Goal: Use online tool/utility

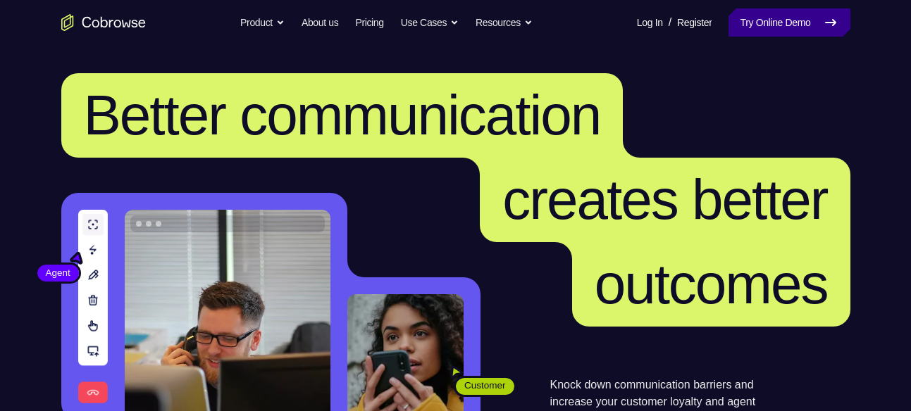
click at [761, 13] on link "Try Online Demo" at bounding box center [788, 22] width 121 height 28
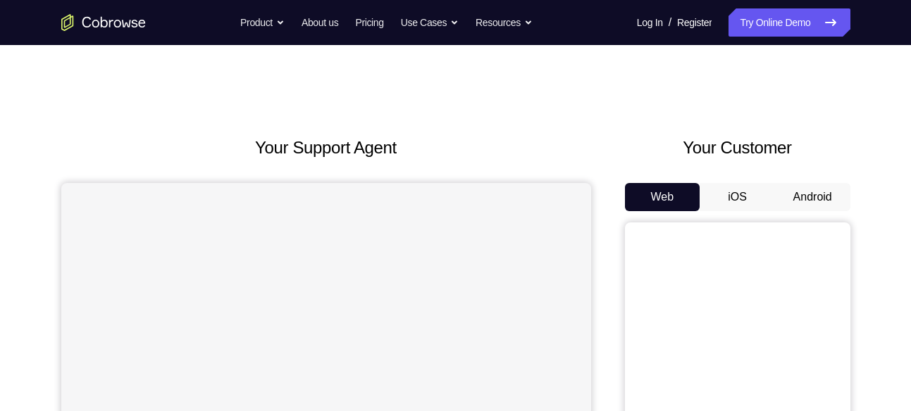
click at [834, 185] on button "Android" at bounding box center [812, 197] width 75 height 28
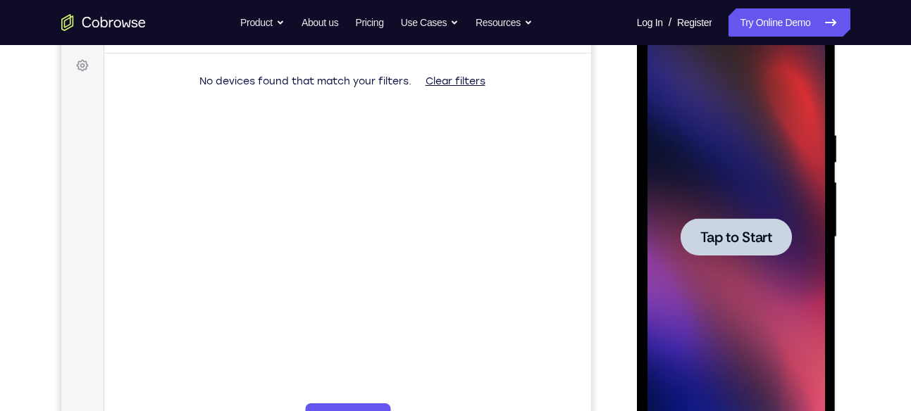
scroll to position [208, 0]
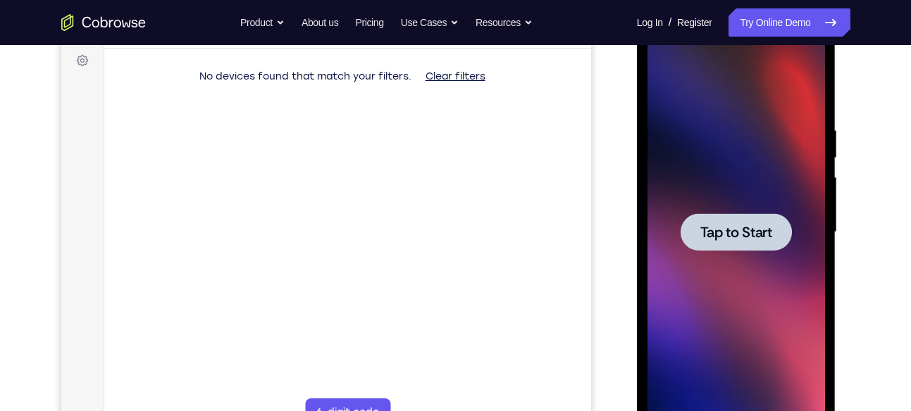
click at [723, 245] on div at bounding box center [735, 231] width 111 height 37
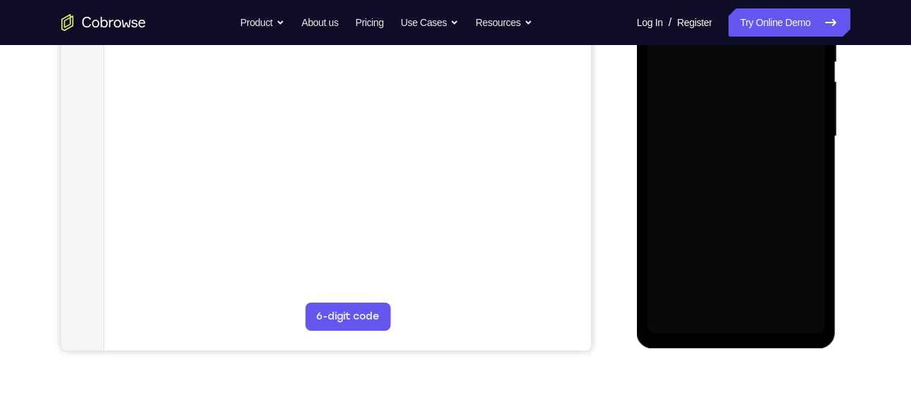
scroll to position [305, 0]
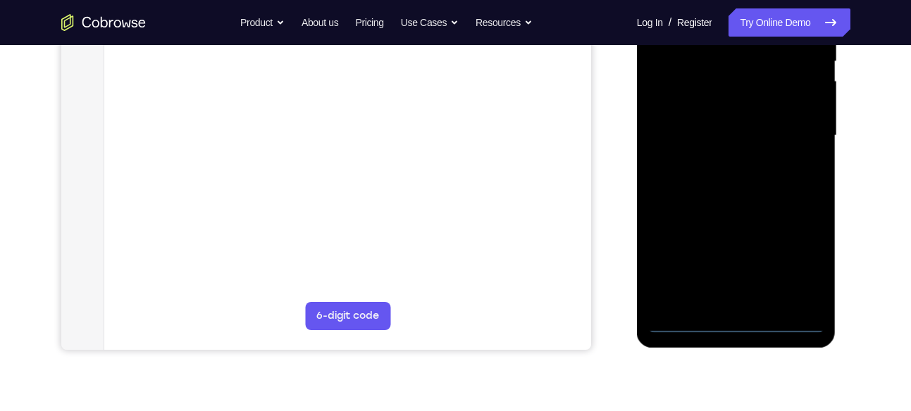
click at [739, 321] on div at bounding box center [735, 136] width 177 height 394
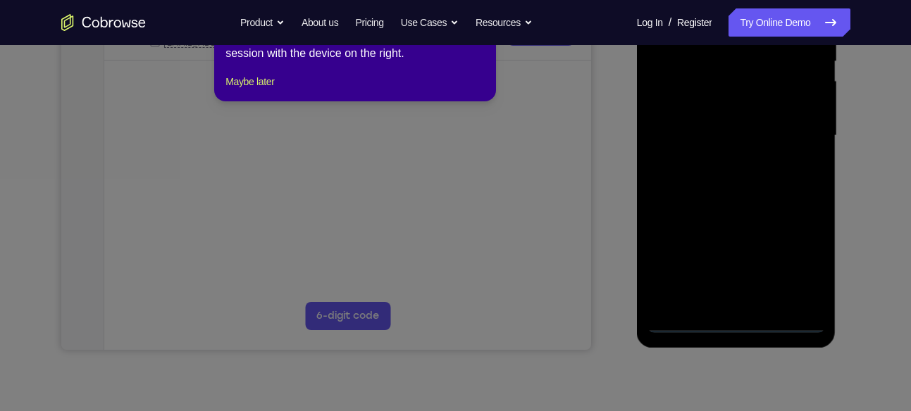
click at [796, 266] on icon at bounding box center [460, 188] width 921 height 445
click at [255, 90] on button "Maybe later" at bounding box center [249, 81] width 49 height 17
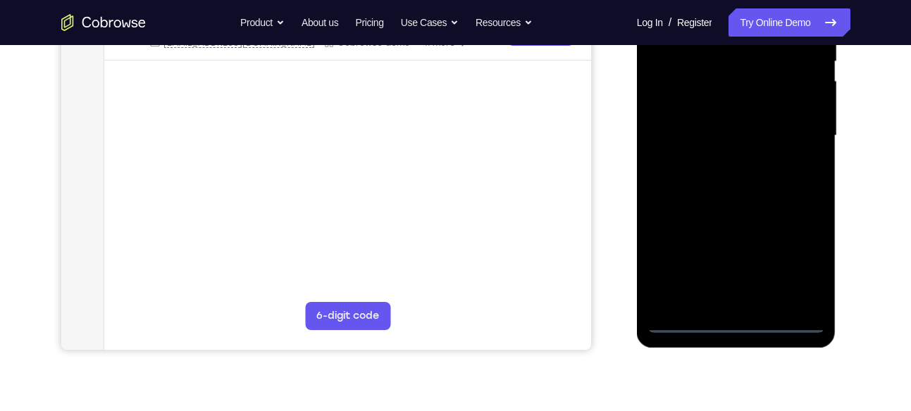
click at [799, 264] on div at bounding box center [735, 136] width 177 height 394
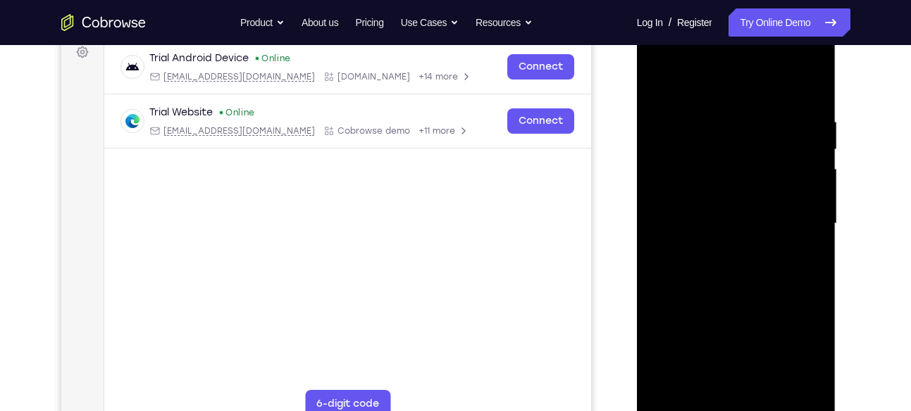
scroll to position [211, 0]
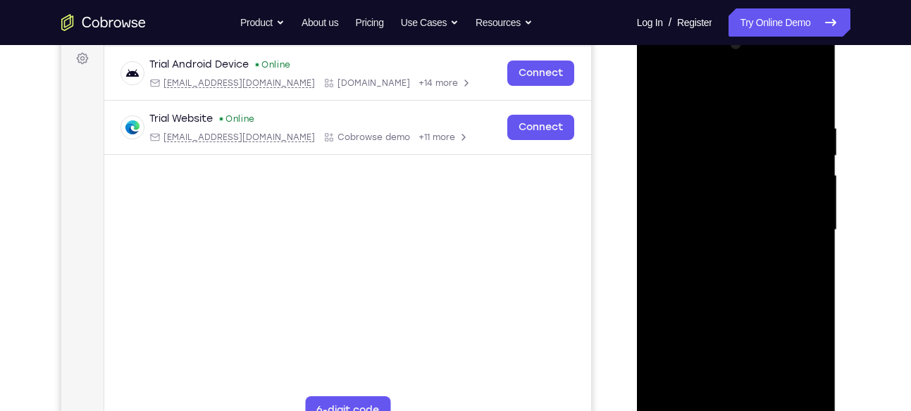
click at [723, 97] on div at bounding box center [735, 230] width 177 height 394
click at [792, 216] on div at bounding box center [735, 231] width 177 height 394
click at [721, 255] on div at bounding box center [735, 231] width 177 height 394
click at [723, 223] on div at bounding box center [735, 231] width 177 height 394
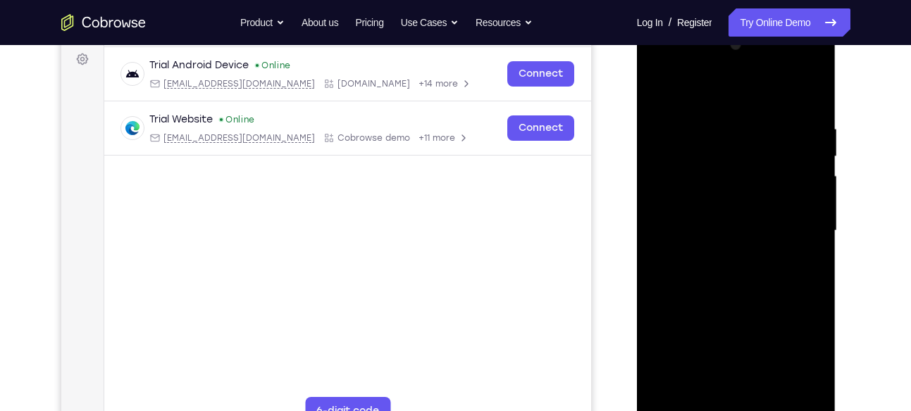
click at [732, 249] on div at bounding box center [735, 231] width 177 height 394
click at [718, 165] on div at bounding box center [735, 231] width 177 height 394
click at [744, 234] on div at bounding box center [735, 231] width 177 height 394
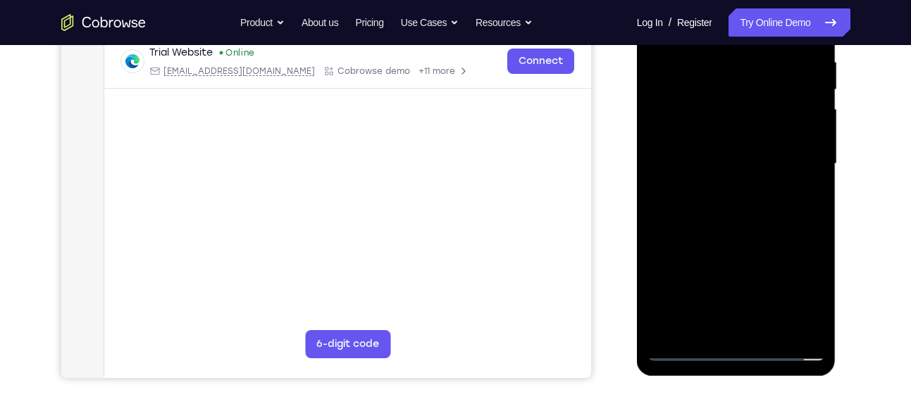
scroll to position [286, 0]
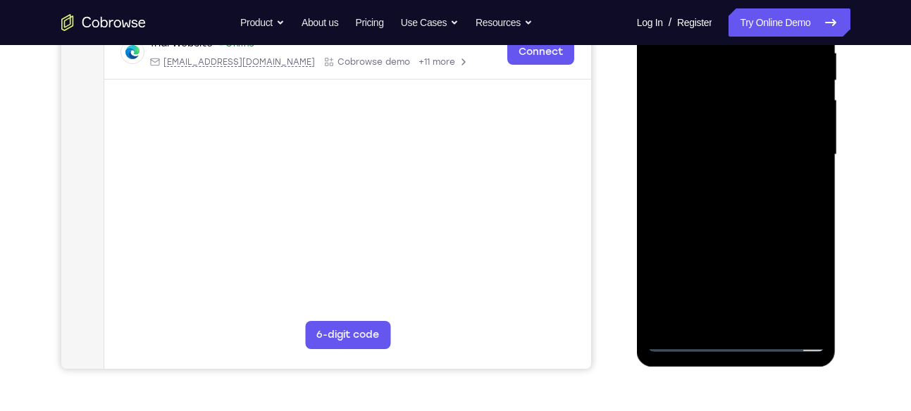
click at [737, 323] on div at bounding box center [735, 155] width 177 height 394
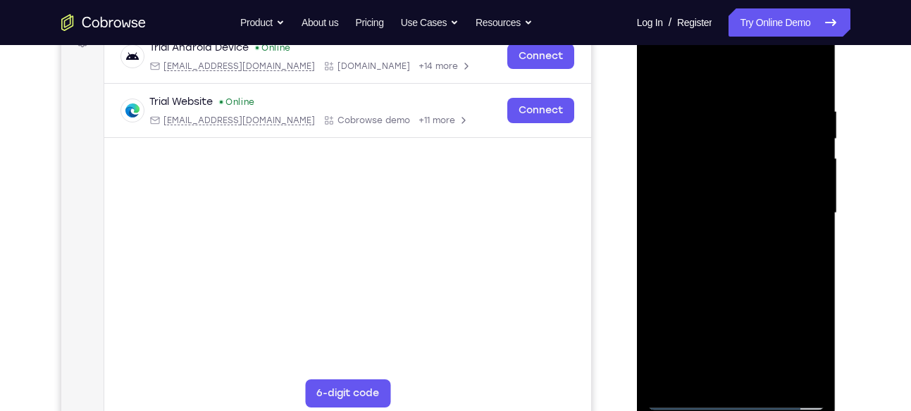
scroll to position [215, 0]
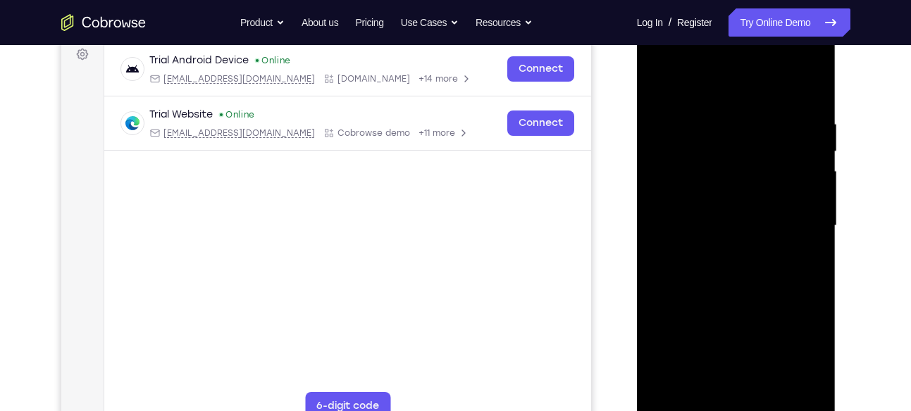
click at [692, 166] on div at bounding box center [735, 226] width 177 height 394
click at [810, 104] on div at bounding box center [735, 226] width 177 height 394
click at [717, 114] on div at bounding box center [735, 226] width 177 height 394
click at [809, 86] on div at bounding box center [735, 226] width 177 height 394
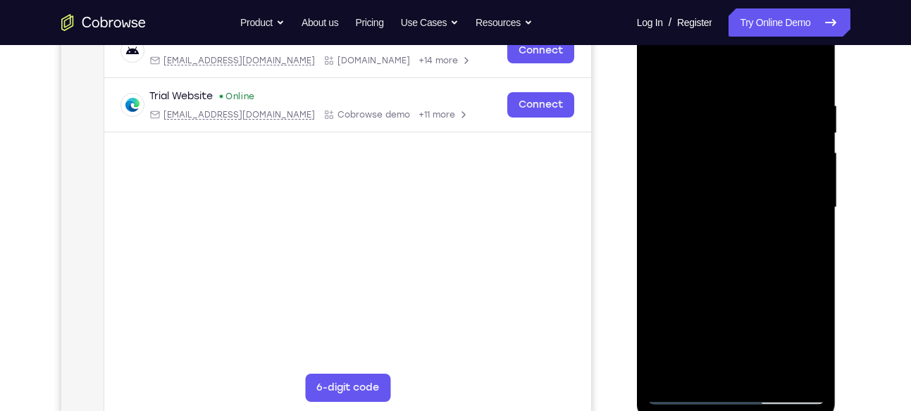
drag, startPoint x: 763, startPoint y: 220, endPoint x: 770, endPoint y: 70, distance: 150.9
click at [770, 70] on div at bounding box center [735, 208] width 177 height 394
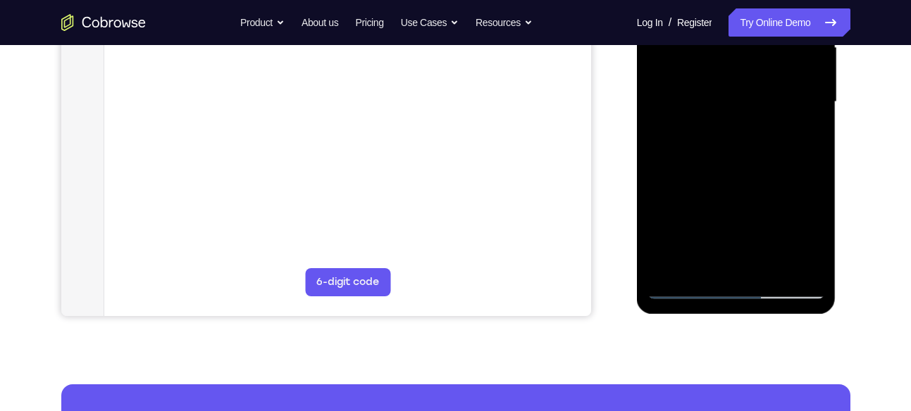
scroll to position [336, 0]
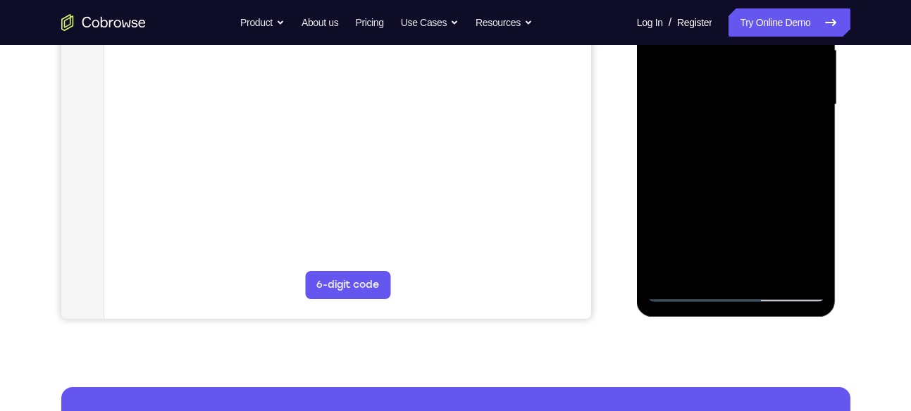
drag, startPoint x: 865, startPoint y: 222, endPoint x: 848, endPoint y: 256, distance: 37.8
click at [848, 256] on div "Your Support Agent Your Customer Web iOS Android Next Steps We’d be happy to gi…" at bounding box center [455, 173] width 901 height 929
click at [765, 271] on div at bounding box center [735, 105] width 177 height 394
click at [761, 173] on div at bounding box center [735, 105] width 177 height 394
click at [730, 111] on div at bounding box center [735, 105] width 177 height 394
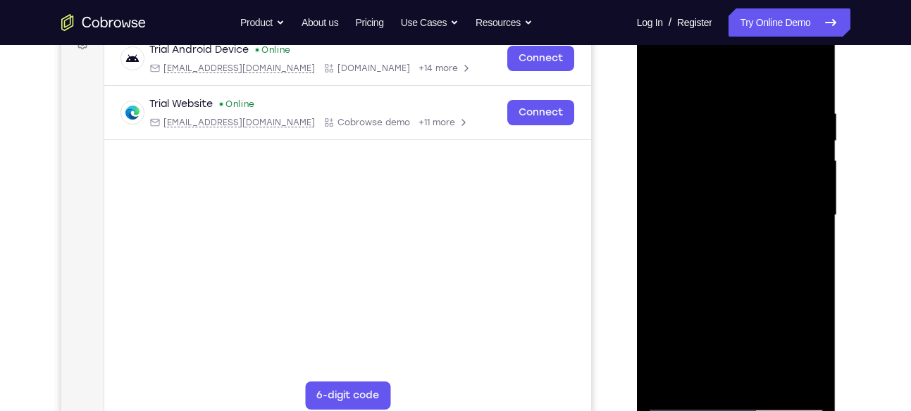
scroll to position [225, 0]
click at [662, 76] on div at bounding box center [735, 216] width 177 height 394
click at [726, 193] on div at bounding box center [735, 216] width 177 height 394
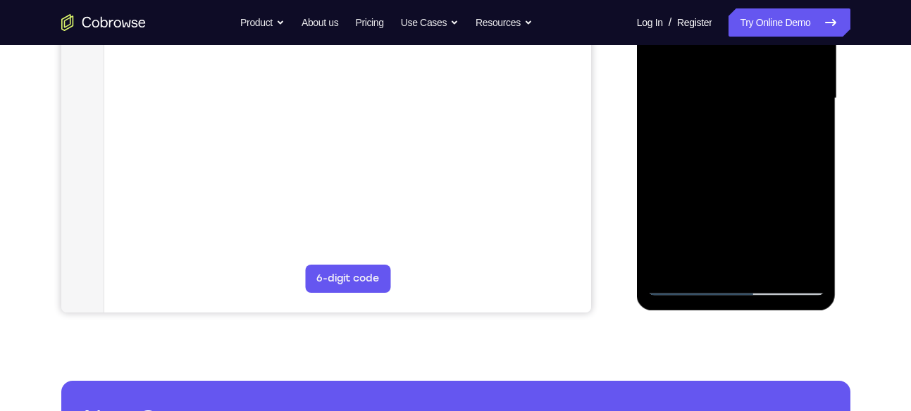
scroll to position [345, 0]
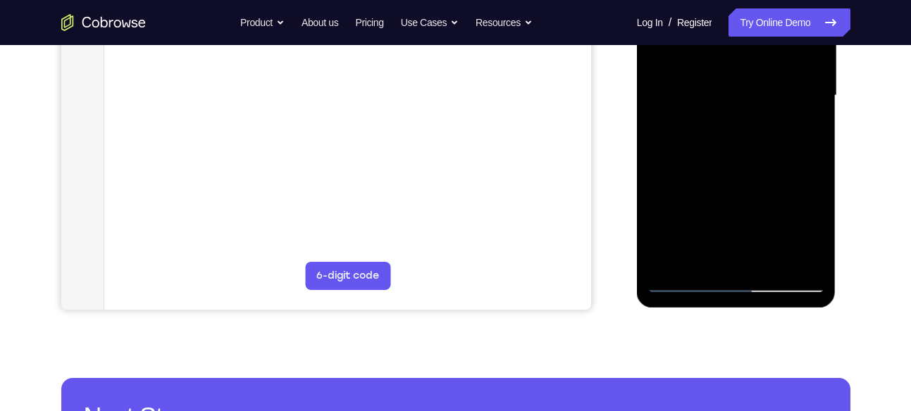
drag, startPoint x: 752, startPoint y: 189, endPoint x: 746, endPoint y: 103, distance: 86.8
click at [746, 103] on div at bounding box center [735, 96] width 177 height 394
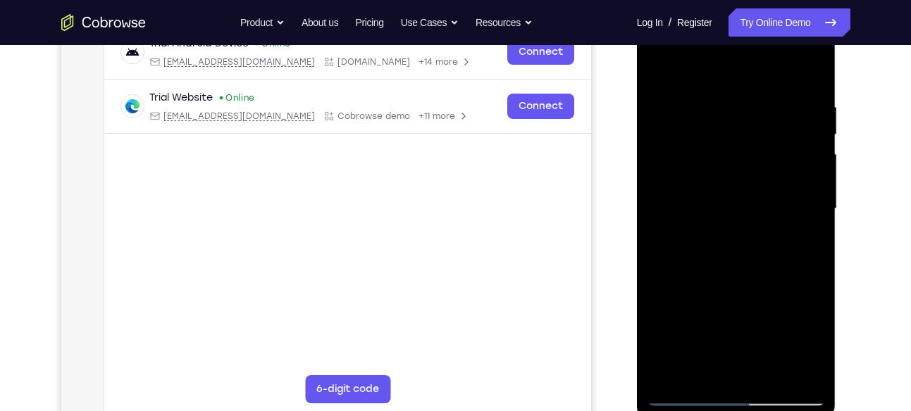
scroll to position [231, 0]
click at [658, 72] on div at bounding box center [735, 210] width 177 height 394
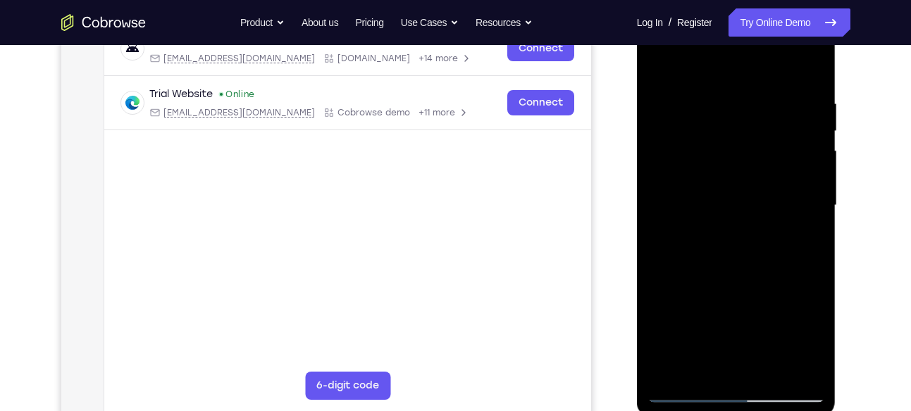
drag, startPoint x: 739, startPoint y: 188, endPoint x: 741, endPoint y: -25, distance: 213.4
click at [741, 0] on html "Online web based iOS Simulators and Android Emulators. Run iPhone, iPad, Mobile…" at bounding box center [737, 209] width 201 height 423
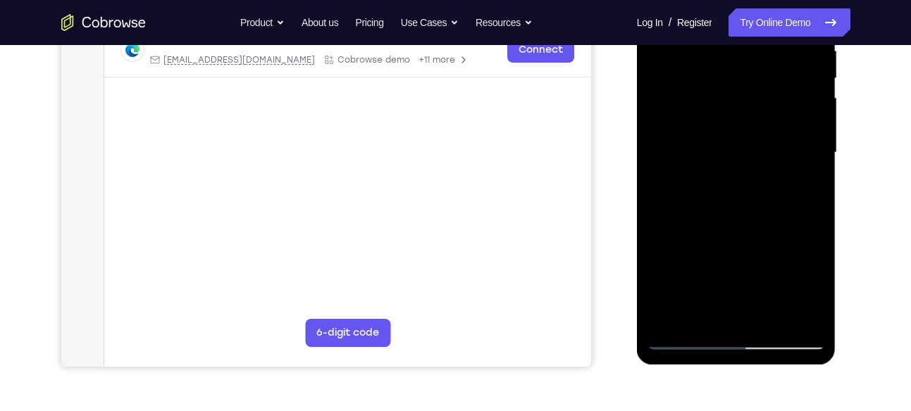
drag, startPoint x: 787, startPoint y: 238, endPoint x: 1421, endPoint y: -44, distance: 693.6
click at [784, 11] on div at bounding box center [735, 153] width 177 height 394
drag, startPoint x: 779, startPoint y: 258, endPoint x: 797, endPoint y: 12, distance: 247.2
click at [797, 12] on div at bounding box center [735, 153] width 177 height 394
drag, startPoint x: 783, startPoint y: 229, endPoint x: 797, endPoint y: 63, distance: 166.8
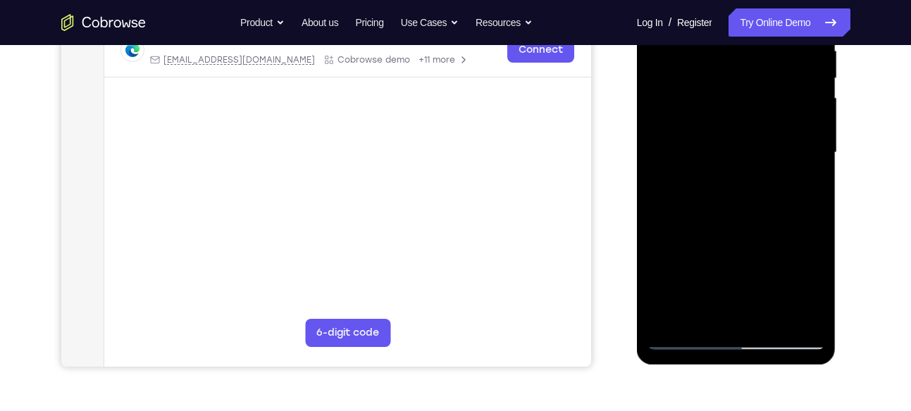
click at [797, 63] on div at bounding box center [735, 153] width 177 height 394
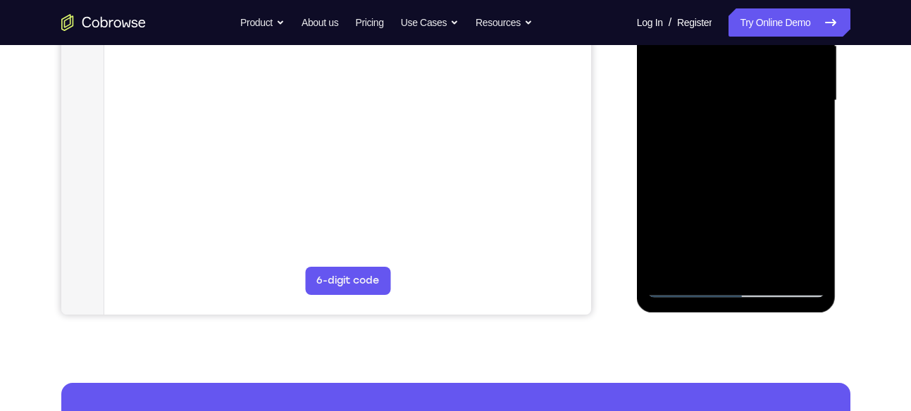
scroll to position [342, 0]
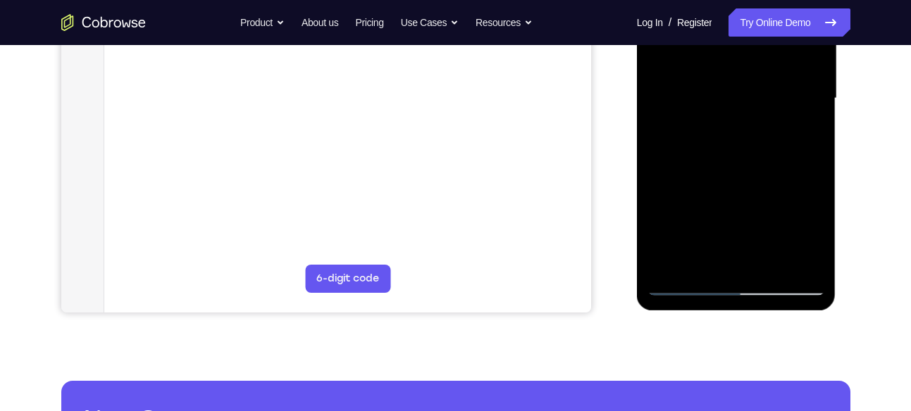
click at [813, 95] on div at bounding box center [735, 98] width 177 height 394
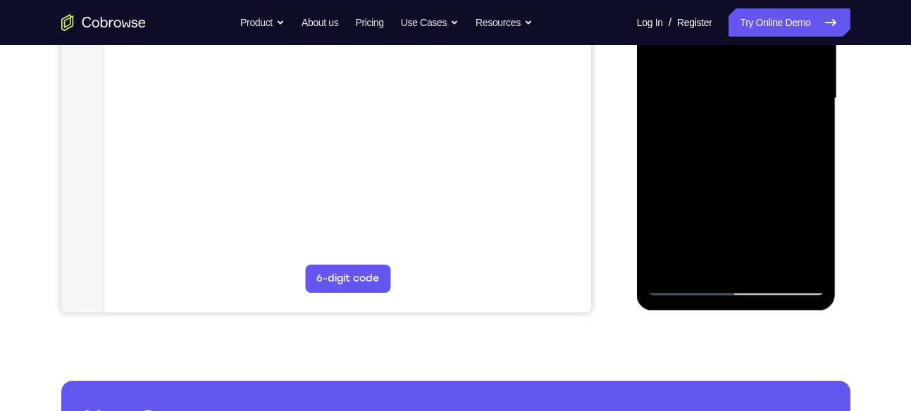
drag, startPoint x: 771, startPoint y: 193, endPoint x: 789, endPoint y: 35, distance: 158.8
click at [789, 35] on div at bounding box center [735, 98] width 177 height 394
drag, startPoint x: 788, startPoint y: 192, endPoint x: 807, endPoint y: 54, distance: 140.0
click at [807, 54] on div at bounding box center [735, 98] width 177 height 394
click at [812, 131] on div at bounding box center [735, 98] width 177 height 394
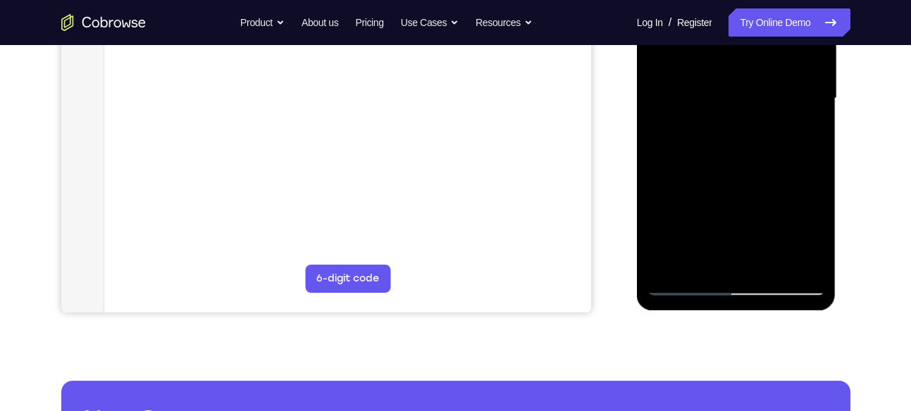
click at [812, 131] on div at bounding box center [735, 98] width 177 height 394
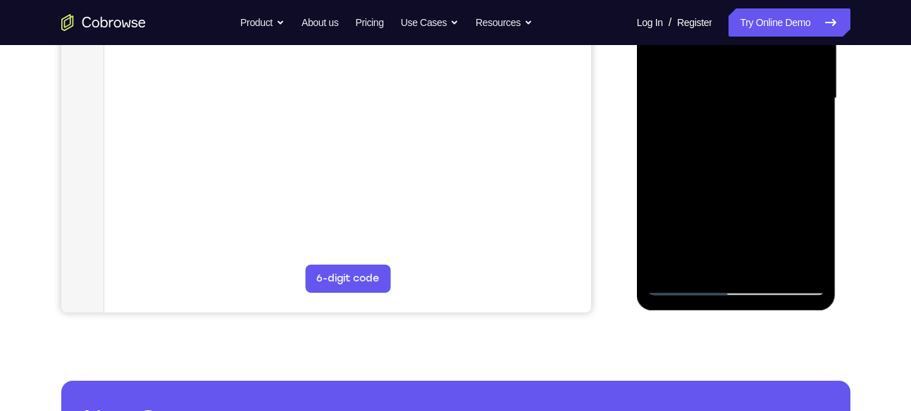
click at [812, 131] on div at bounding box center [735, 98] width 177 height 394
drag, startPoint x: 767, startPoint y: 188, endPoint x: 808, endPoint y: -25, distance: 217.4
click at [808, 0] on div at bounding box center [735, 98] width 177 height 394
drag, startPoint x: 783, startPoint y: 187, endPoint x: 794, endPoint y: 50, distance: 137.0
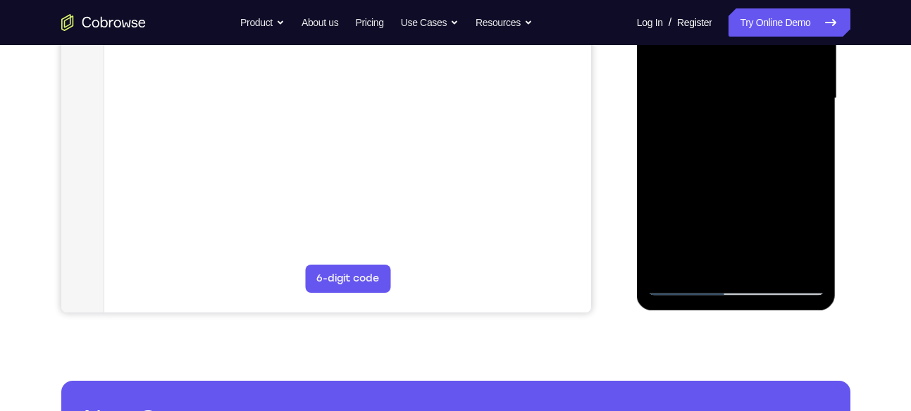
click at [794, 50] on div at bounding box center [735, 98] width 177 height 394
click at [700, 266] on div at bounding box center [735, 98] width 177 height 394
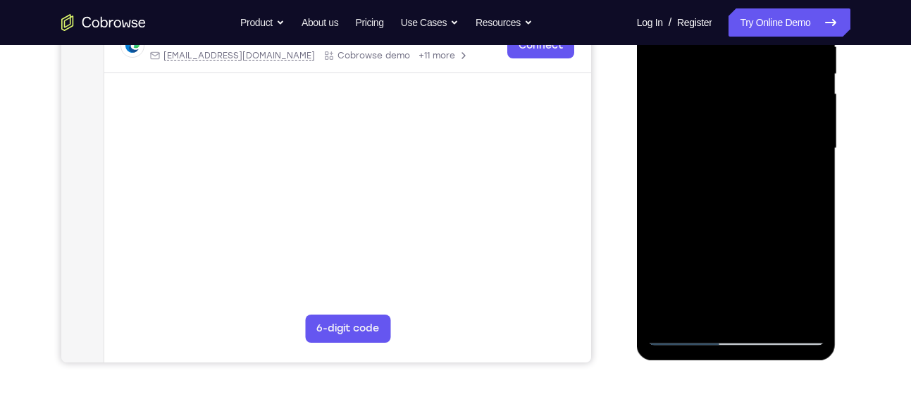
scroll to position [294, 0]
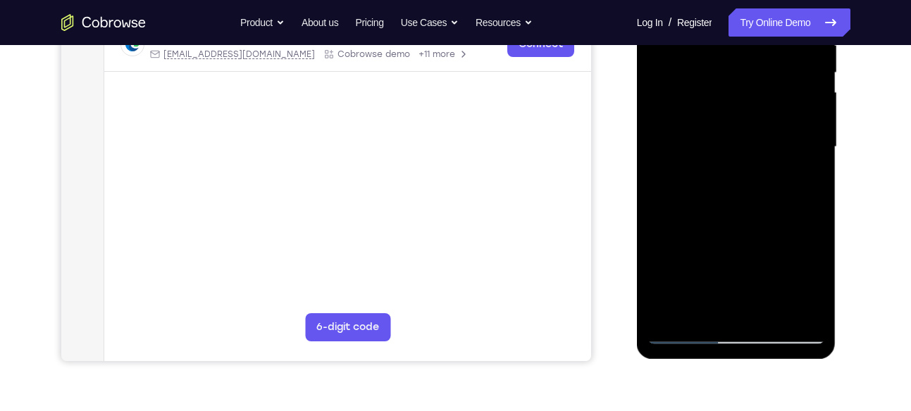
click at [737, 311] on div at bounding box center [735, 147] width 177 height 394
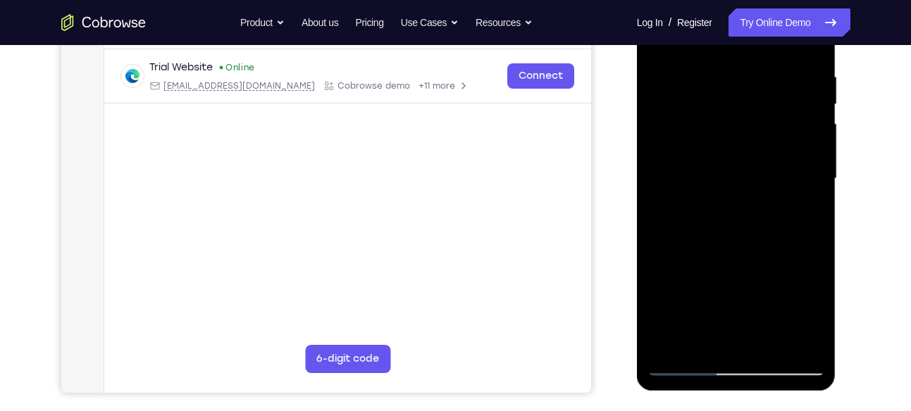
scroll to position [261, 0]
drag, startPoint x: 760, startPoint y: 263, endPoint x: 803, endPoint y: 3, distance: 263.5
click at [803, 3] on div at bounding box center [735, 179] width 177 height 394
drag, startPoint x: 767, startPoint y: 245, endPoint x: 781, endPoint y: 11, distance: 234.2
click at [781, 11] on div at bounding box center [735, 179] width 177 height 394
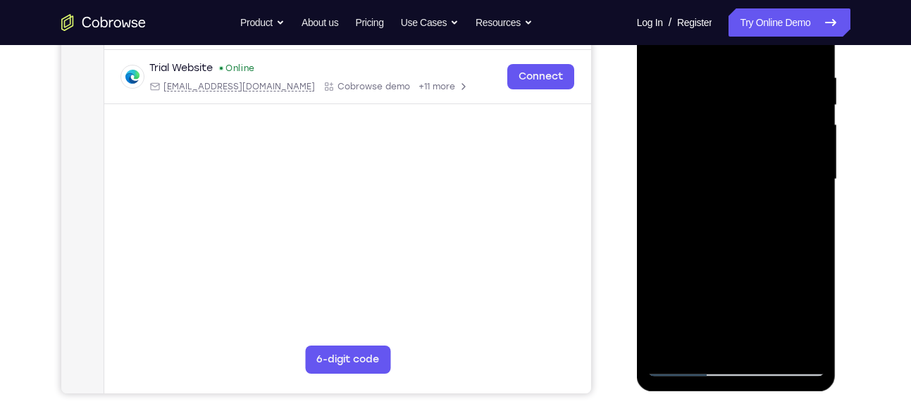
drag, startPoint x: 757, startPoint y: 227, endPoint x: 770, endPoint y: -11, distance: 238.4
click at [770, 0] on div at bounding box center [735, 179] width 177 height 394
drag, startPoint x: 749, startPoint y: 279, endPoint x: 783, endPoint y: 43, distance: 238.3
click at [783, 43] on div at bounding box center [735, 179] width 177 height 394
drag, startPoint x: 761, startPoint y: 244, endPoint x: 787, endPoint y: -17, distance: 262.6
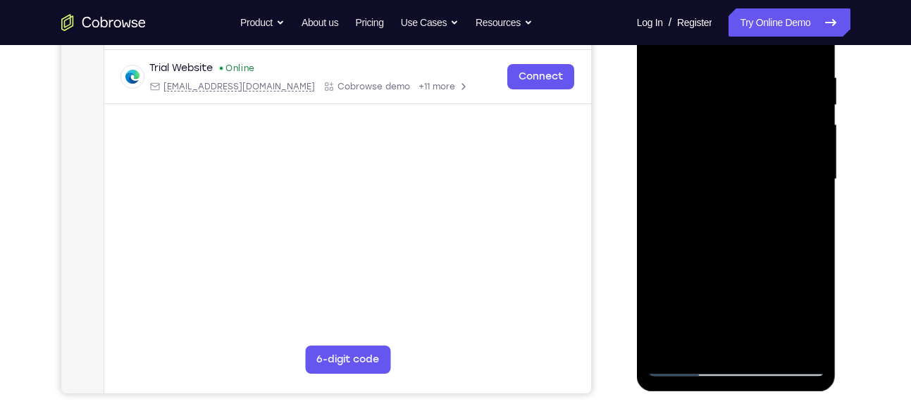
click at [787, 0] on div at bounding box center [735, 179] width 177 height 394
drag, startPoint x: 758, startPoint y: 246, endPoint x: 764, endPoint y: -25, distance: 271.2
click at [764, 0] on div at bounding box center [736, 182] width 199 height 420
drag, startPoint x: 761, startPoint y: 244, endPoint x: 763, endPoint y: -6, distance: 250.0
click at [763, 0] on div at bounding box center [735, 179] width 177 height 394
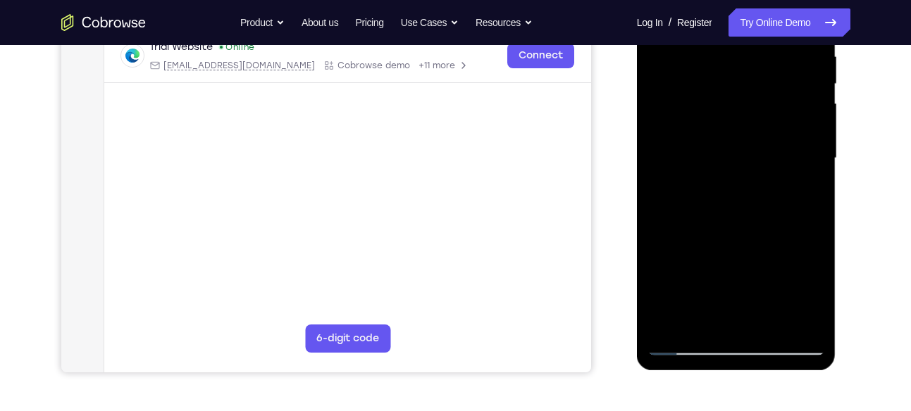
scroll to position [283, 0]
drag, startPoint x: 750, startPoint y: 242, endPoint x: 764, endPoint y: 44, distance: 199.1
click at [764, 44] on div at bounding box center [735, 158] width 177 height 394
drag, startPoint x: 771, startPoint y: 233, endPoint x: 775, endPoint y: 60, distance: 173.3
click at [775, 60] on div at bounding box center [735, 158] width 177 height 394
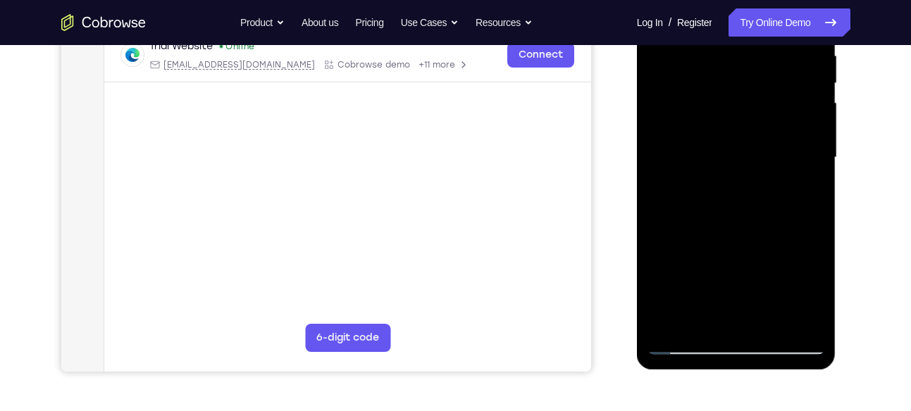
drag, startPoint x: 763, startPoint y: 230, endPoint x: 770, endPoint y: 25, distance: 205.7
click at [770, 25] on div at bounding box center [735, 158] width 177 height 394
drag, startPoint x: 757, startPoint y: 213, endPoint x: 758, endPoint y: -25, distance: 238.0
click at [758, 0] on div at bounding box center [735, 158] width 177 height 394
drag, startPoint x: 758, startPoint y: 251, endPoint x: 758, endPoint y: 2, distance: 249.3
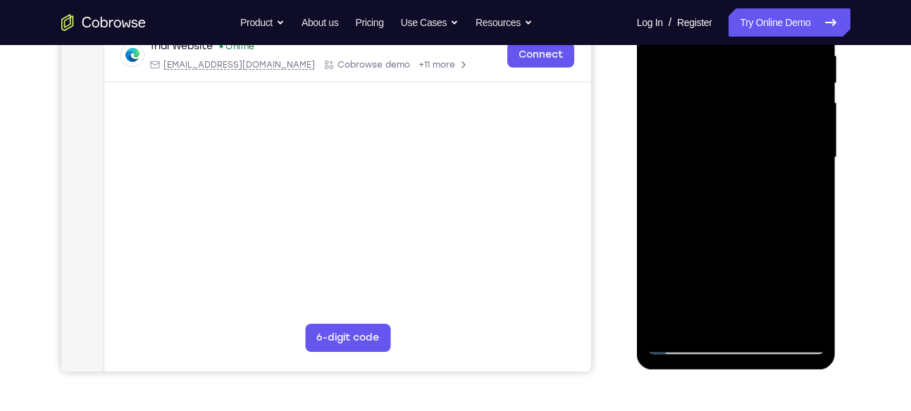
click at [758, 2] on div at bounding box center [735, 158] width 177 height 394
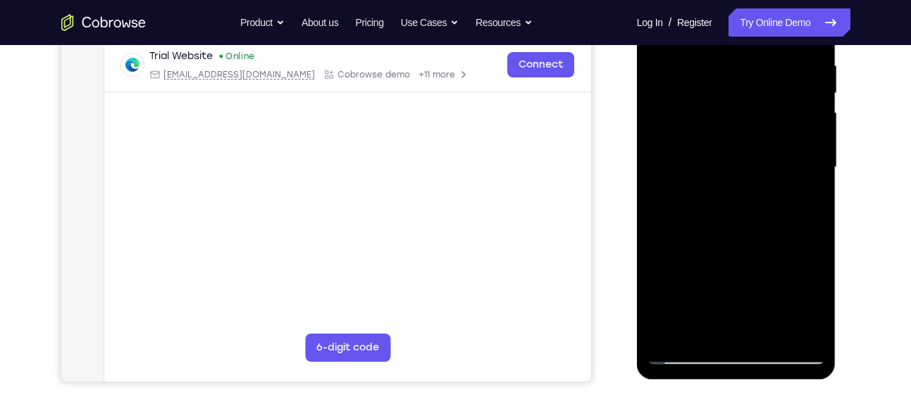
scroll to position [274, 0]
drag, startPoint x: 744, startPoint y: 214, endPoint x: 765, endPoint y: -25, distance: 240.3
click at [765, 0] on div at bounding box center [735, 167] width 177 height 394
